Goal: Share content

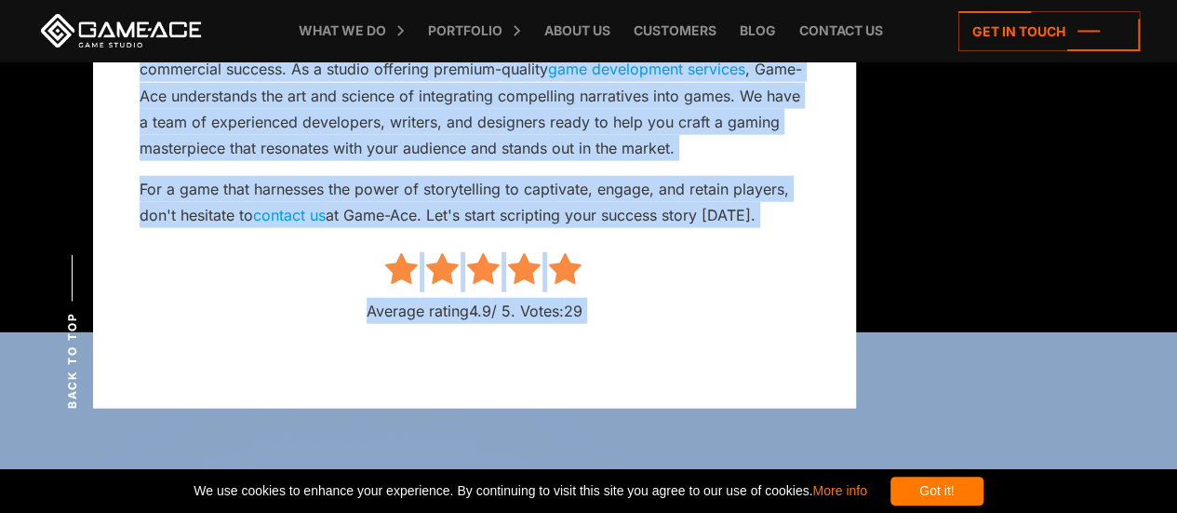
scroll to position [9359, 0]
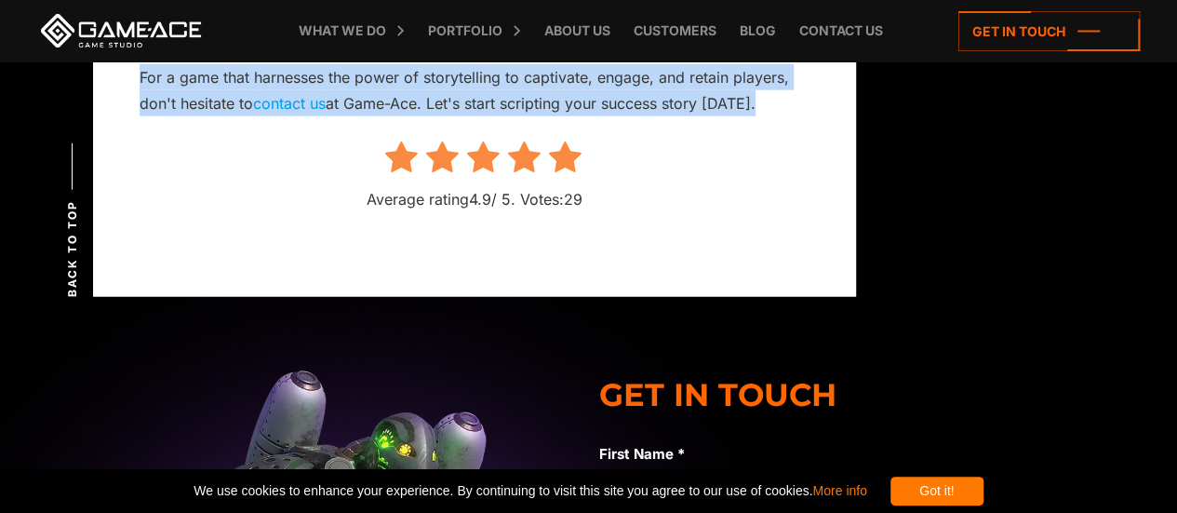
drag, startPoint x: 138, startPoint y: 250, endPoint x: 786, endPoint y: 113, distance: 663.2
copy div "The Power of Storytelling in Video Games [DATE] In the high-stakes world of vid…"
